Goal: Navigation & Orientation: Find specific page/section

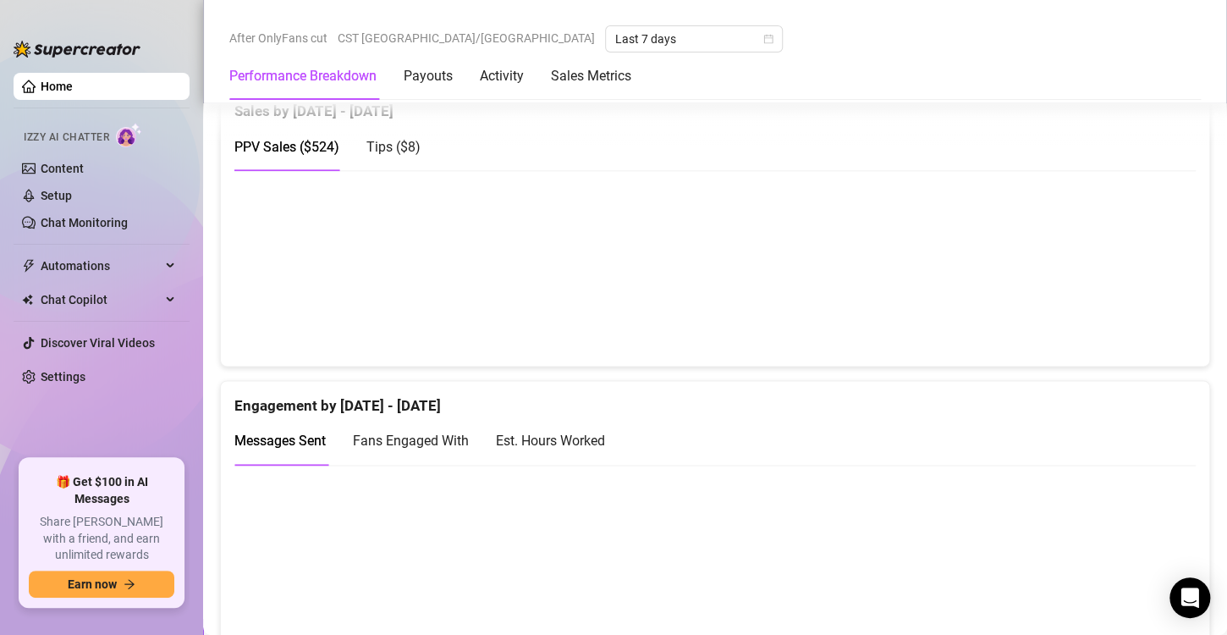
scroll to position [888, 0]
click at [576, 428] on div "Est. Hours Worked" at bounding box center [550, 438] width 109 height 21
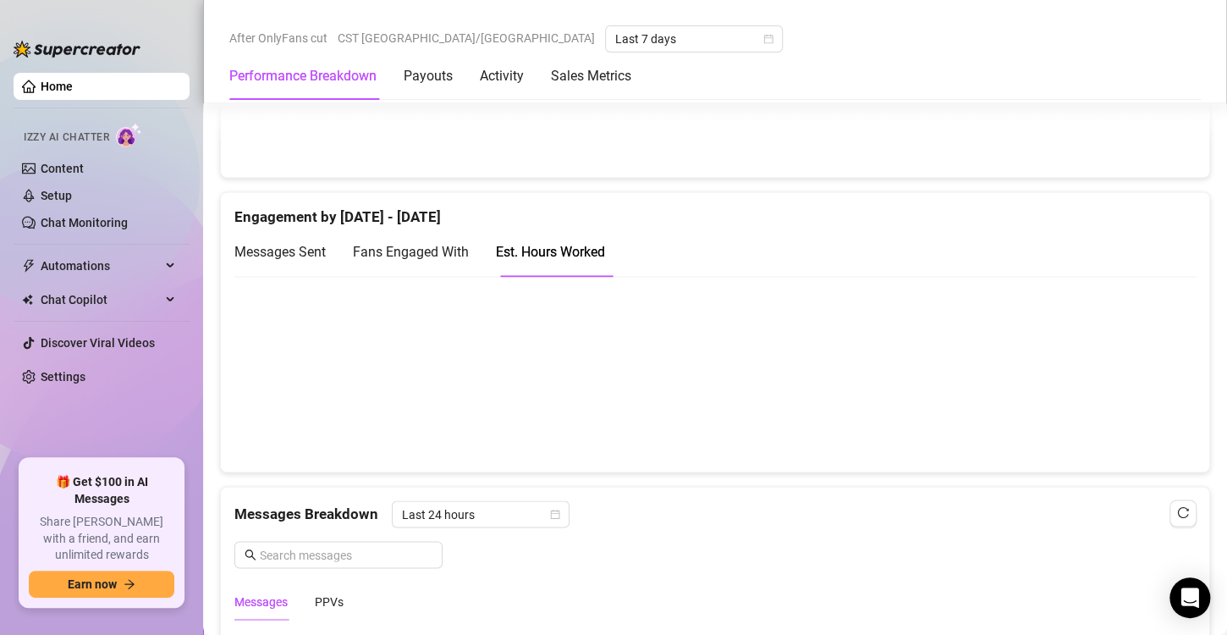
scroll to position [1076, 0]
